Goal: Download file/media

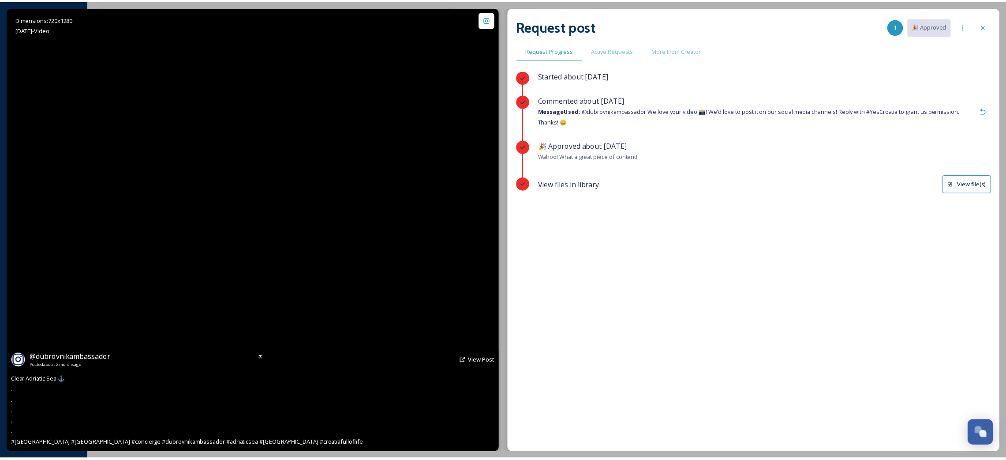
scroll to position [511, 0]
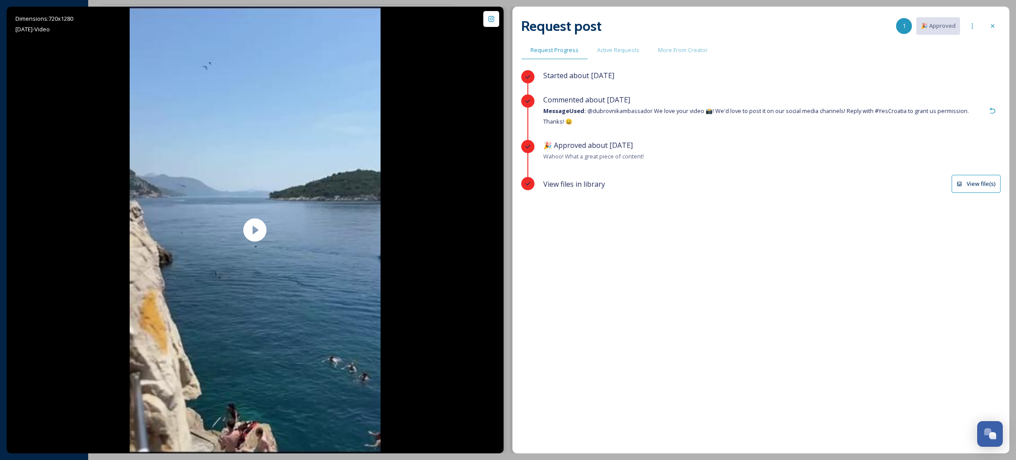
click at [986, 186] on button "View file(s)" at bounding box center [976, 184] width 49 height 18
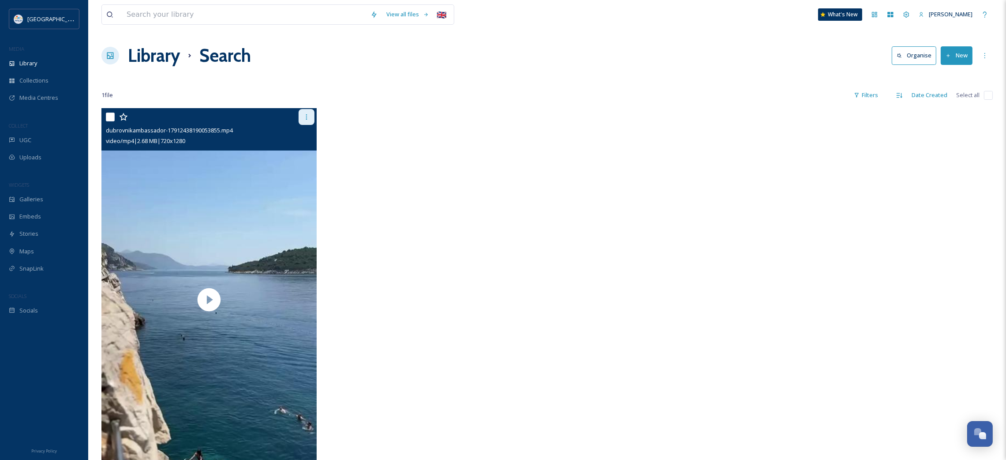
click at [308, 118] on icon at bounding box center [306, 116] width 7 height 7
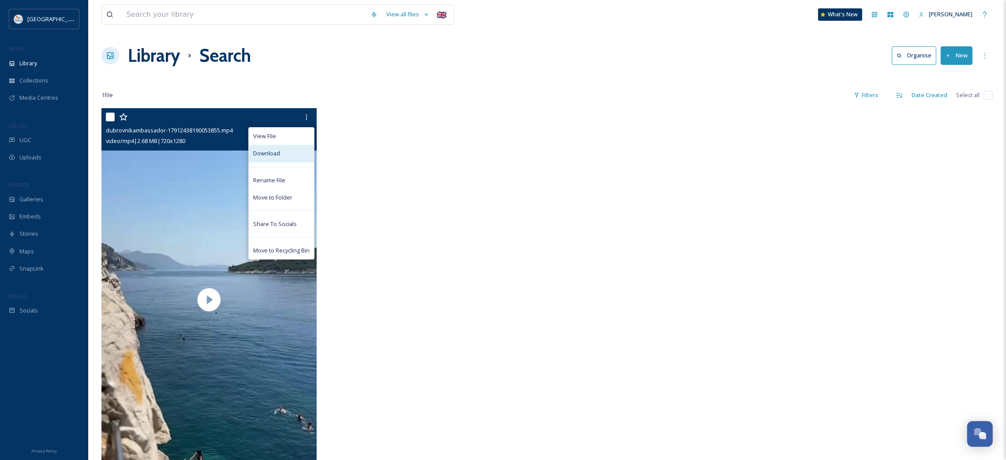
click at [292, 152] on div "Download" at bounding box center [281, 153] width 65 height 17
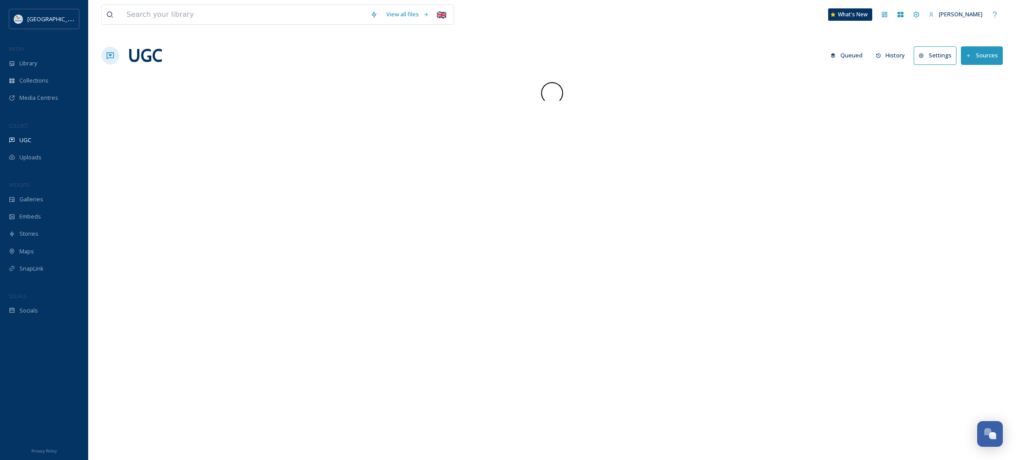
scroll to position [511, 0]
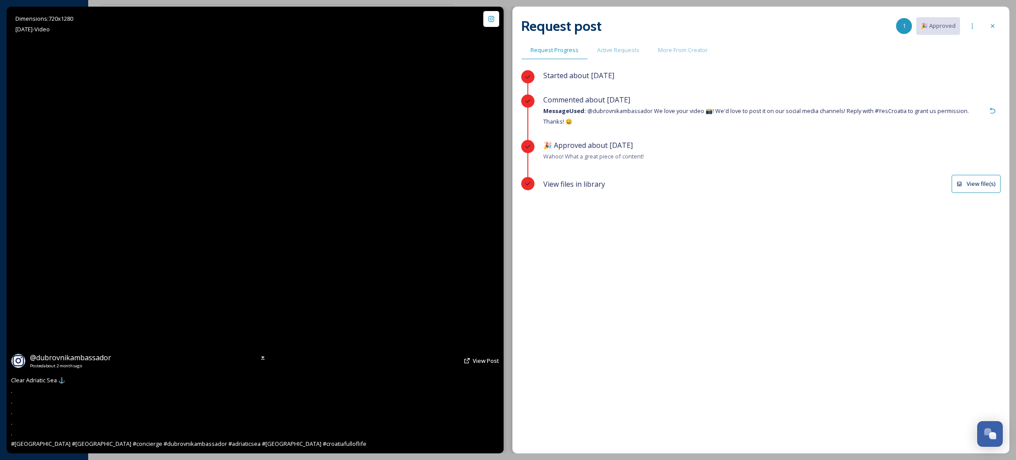
click at [247, 225] on video "Clear Adriatic Sea ⚓\a.\a.\a.\a.\a.\a#dubrovnik #croatia #concierge #dubrovnika…" at bounding box center [255, 230] width 251 height 446
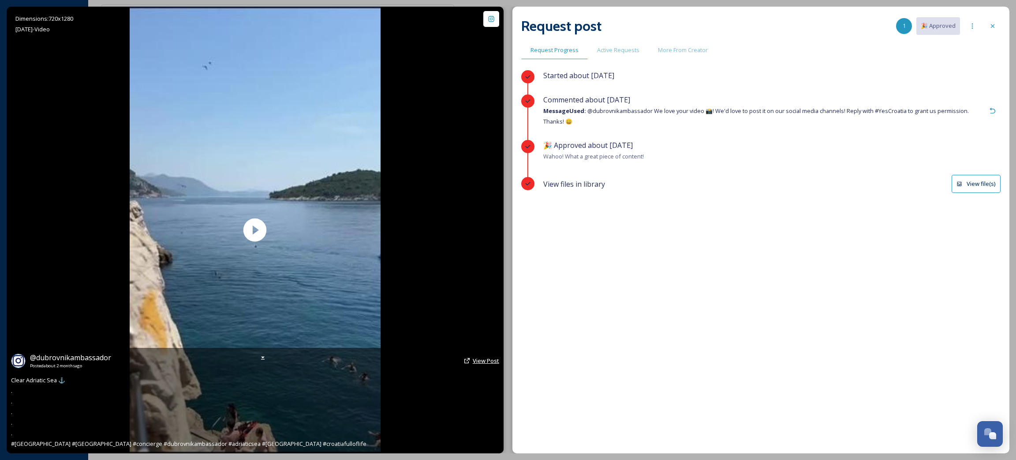
click at [480, 358] on span "View Post" at bounding box center [486, 360] width 26 height 8
